Goal: Information Seeking & Learning: Learn about a topic

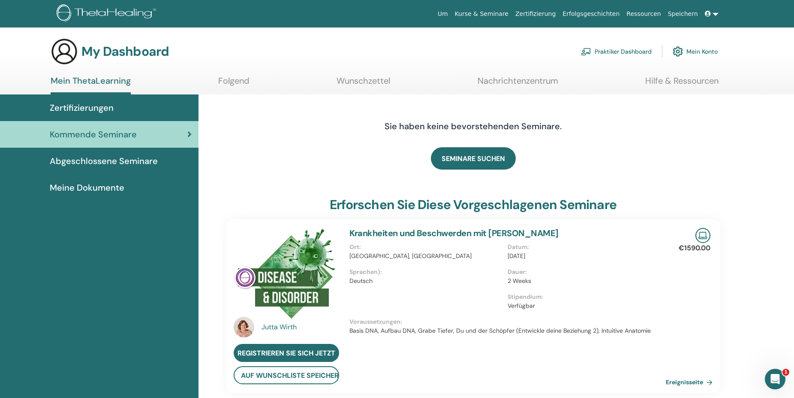
click at [91, 109] on span "Zertifizierungen" at bounding box center [82, 107] width 64 height 13
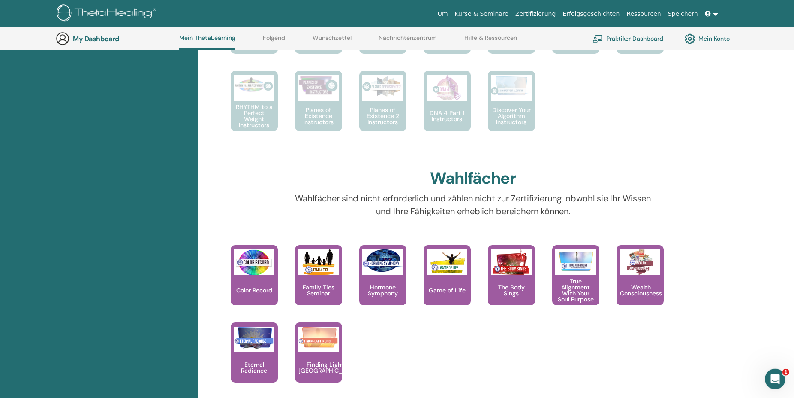
scroll to position [591, 0]
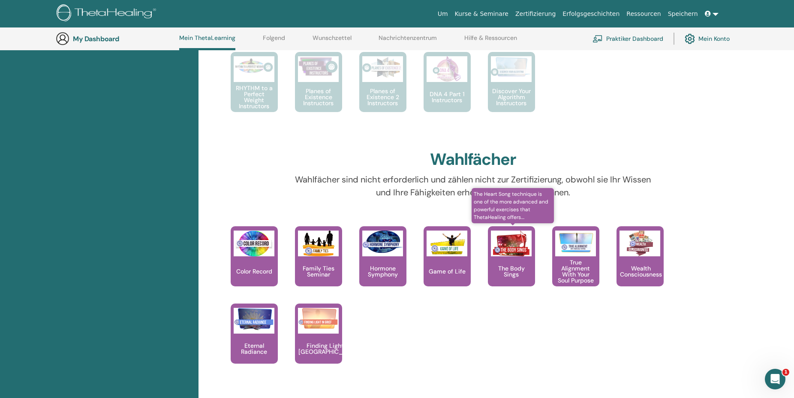
click at [518, 272] on p "The Body Sings" at bounding box center [511, 271] width 47 height 12
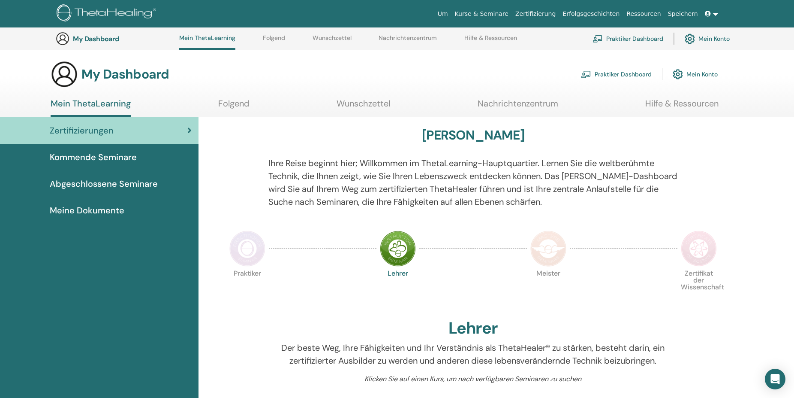
scroll to position [591, 0]
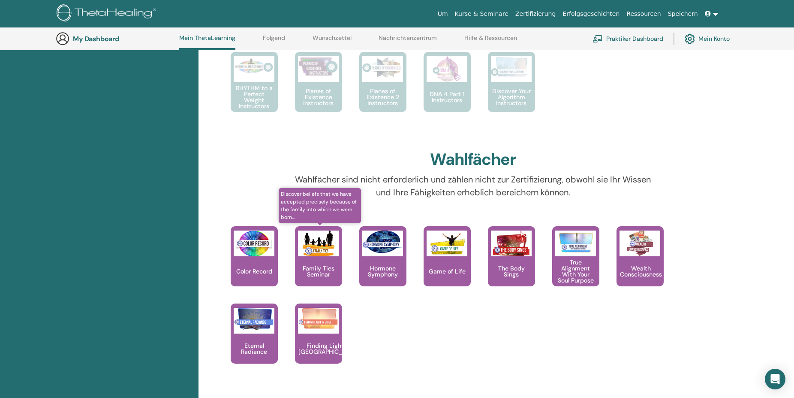
click at [311, 268] on link "Discover beliefs that we have accepted precisely because of the family into whi…" at bounding box center [318, 264] width 47 height 77
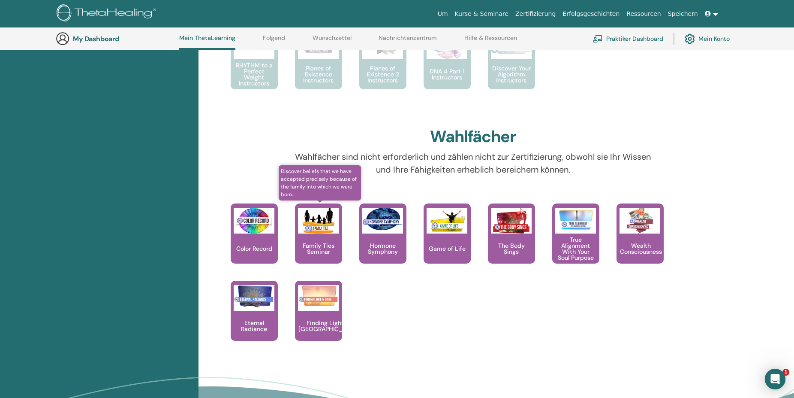
scroll to position [0, 0]
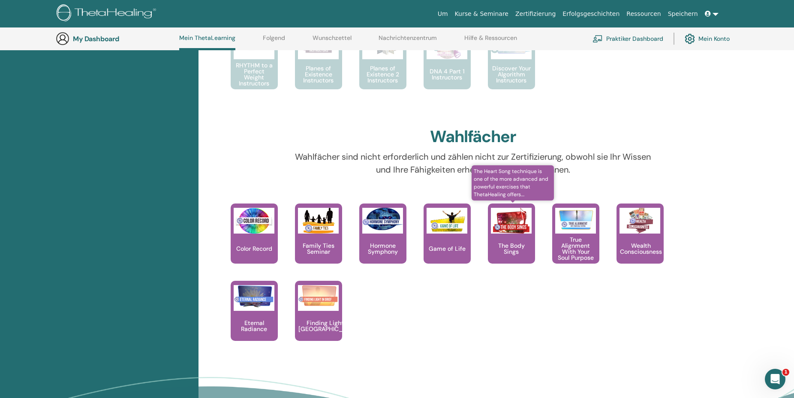
click at [519, 239] on div "The Body Sings" at bounding box center [511, 233] width 47 height 60
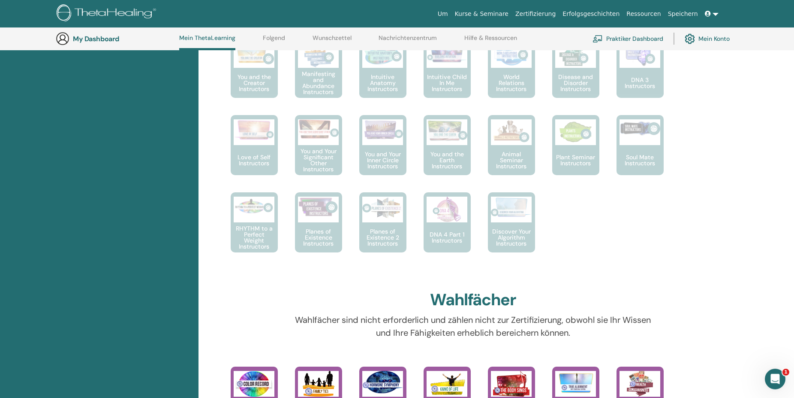
scroll to position [439, 0]
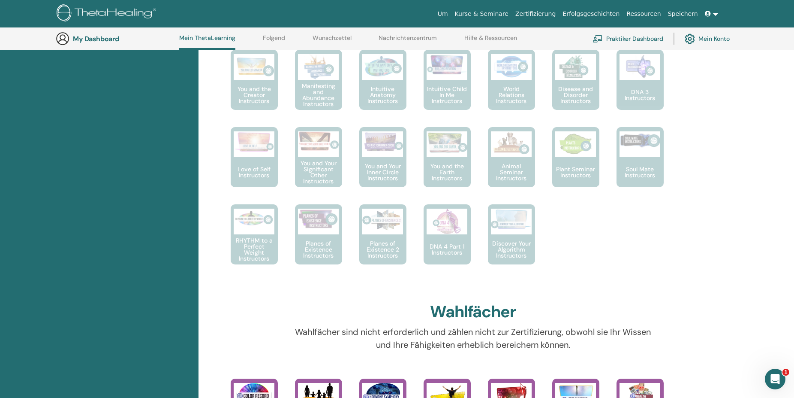
click at [599, 12] on link "Erfolgsgeschichten" at bounding box center [591, 14] width 64 height 16
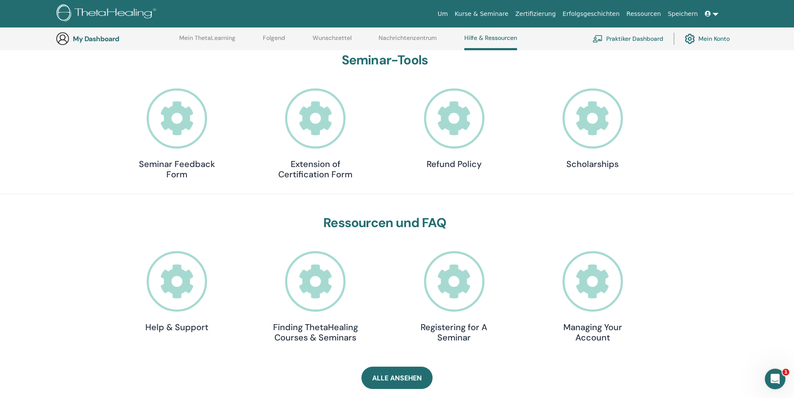
scroll to position [66, 0]
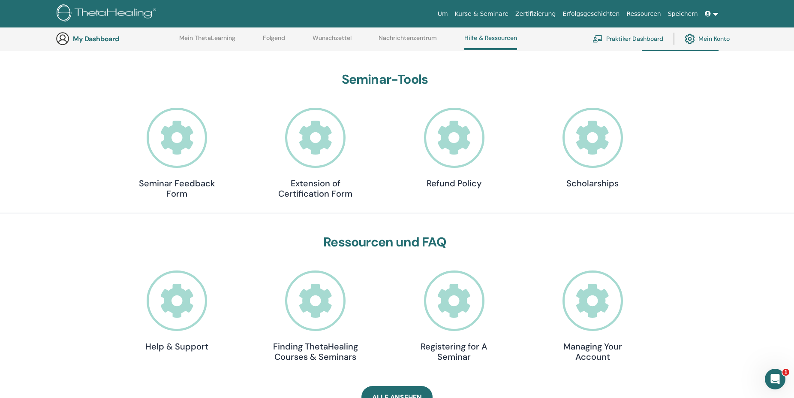
click at [325, 149] on icon at bounding box center [315, 138] width 60 height 60
